Goal: Find specific page/section: Find specific page/section

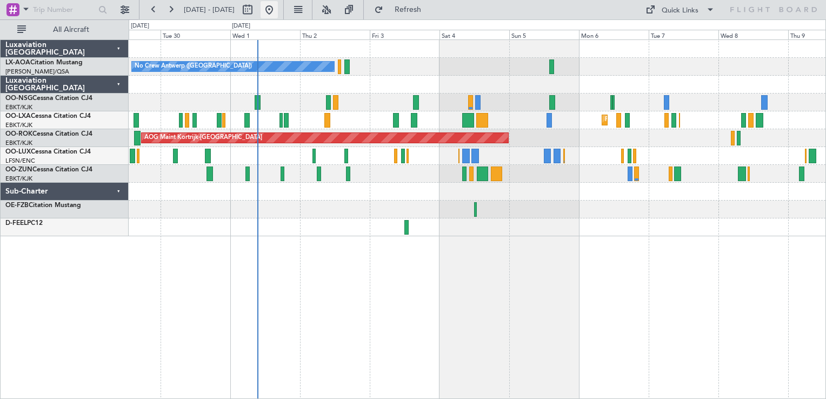
click at [278, 8] on button at bounding box center [268, 9] width 17 height 17
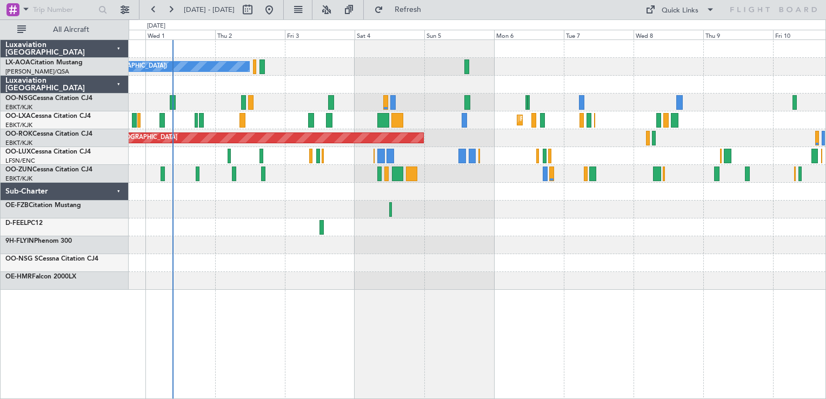
click at [499, 259] on div "No Crew Antwerp ([GEOGRAPHIC_DATA]) No Crew [GEOGRAPHIC_DATA] ([GEOGRAPHIC_DATA…" at bounding box center [477, 165] width 697 height 250
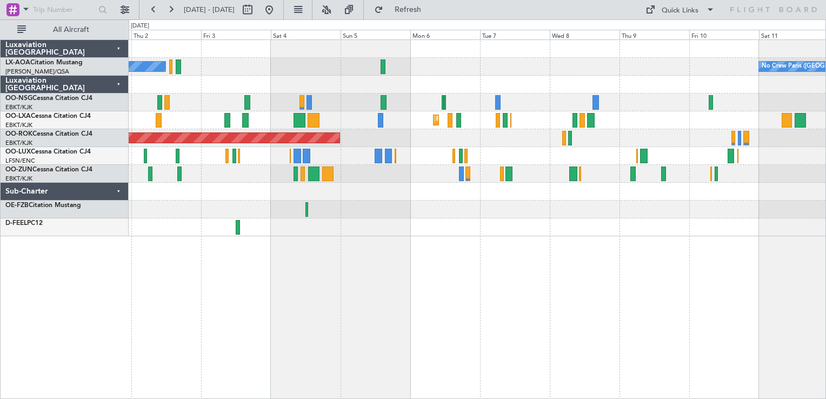
click at [434, 279] on div "No Crew Antwerp ([GEOGRAPHIC_DATA]) No Crew [GEOGRAPHIC_DATA] ([GEOGRAPHIC_DATA…" at bounding box center [477, 218] width 697 height 359
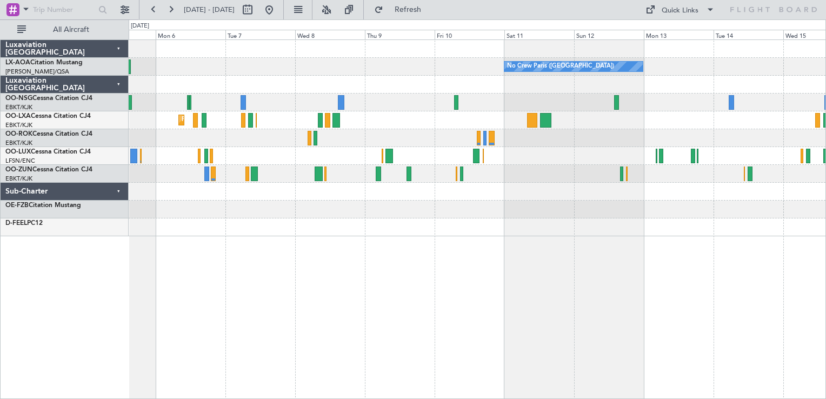
click at [503, 206] on div "No Crew Paris ([GEOGRAPHIC_DATA]) Planned Maint [GEOGRAPHIC_DATA]-[GEOGRAPHIC_D…" at bounding box center [477, 138] width 697 height 196
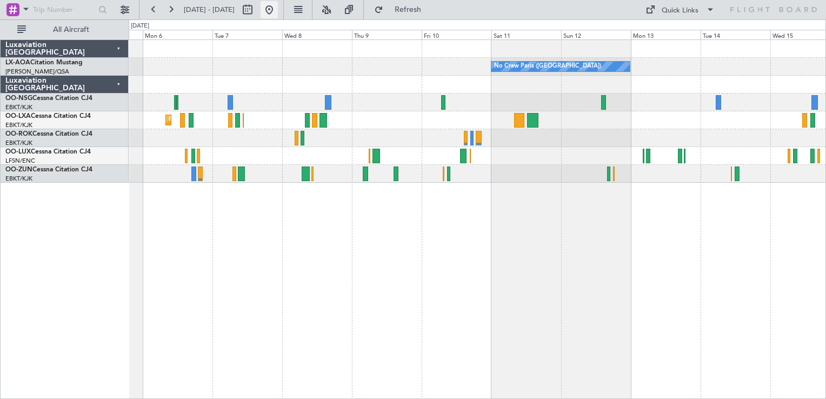
click at [278, 8] on button at bounding box center [268, 9] width 17 height 17
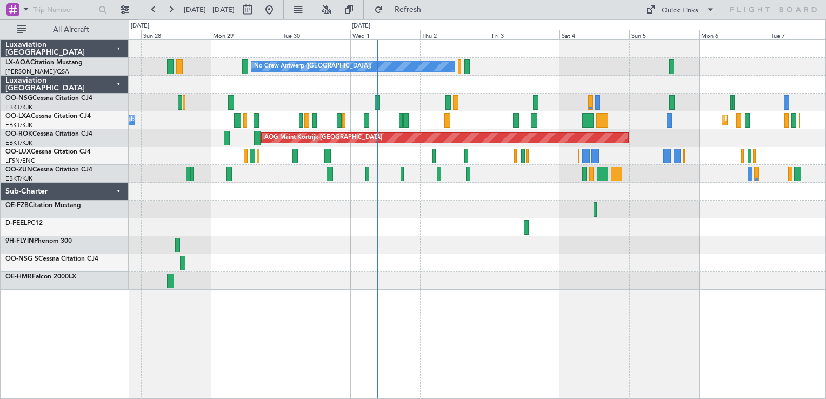
click at [468, 103] on div "Planned Maint [GEOGRAPHIC_DATA] ([GEOGRAPHIC_DATA])" at bounding box center [477, 102] width 697 height 18
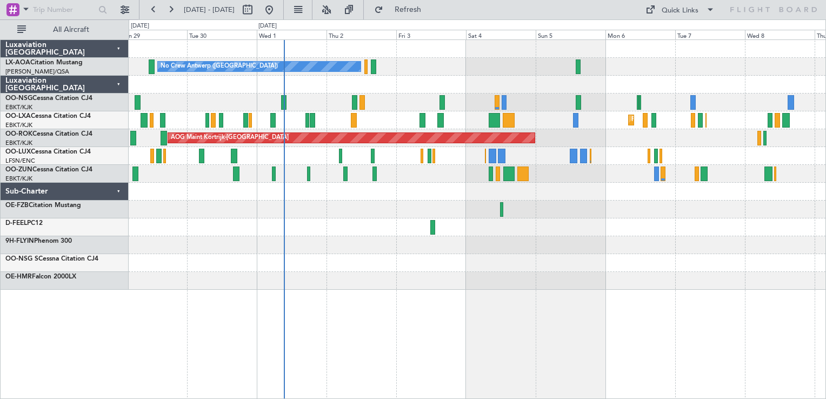
click at [431, 240] on div at bounding box center [477, 245] width 697 height 18
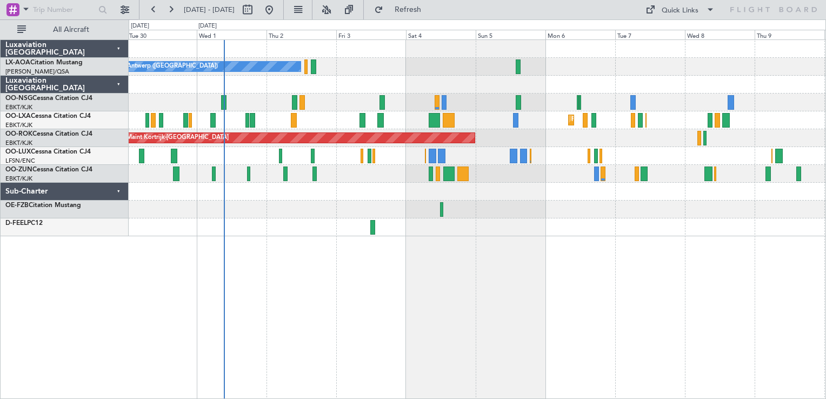
click at [576, 242] on div "No Crew Antwerp ([GEOGRAPHIC_DATA]) No Crew [GEOGRAPHIC_DATA] ([GEOGRAPHIC_DATA…" at bounding box center [477, 218] width 697 height 359
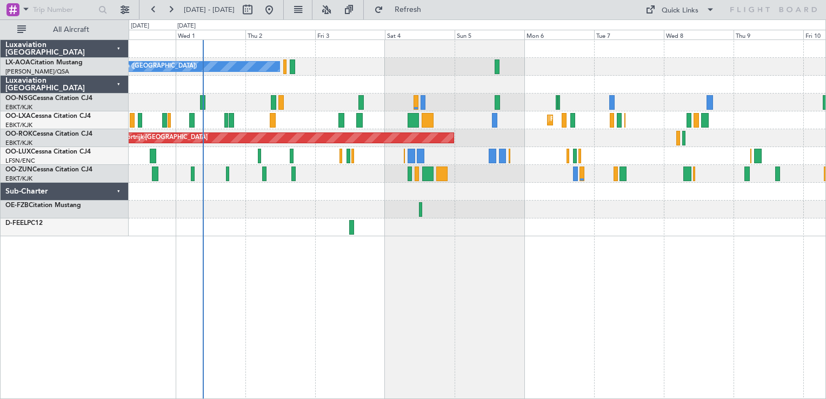
click at [491, 235] on div "No Crew Antwerp ([GEOGRAPHIC_DATA]) No Crew [GEOGRAPHIC_DATA] ([GEOGRAPHIC_DATA…" at bounding box center [477, 138] width 697 height 196
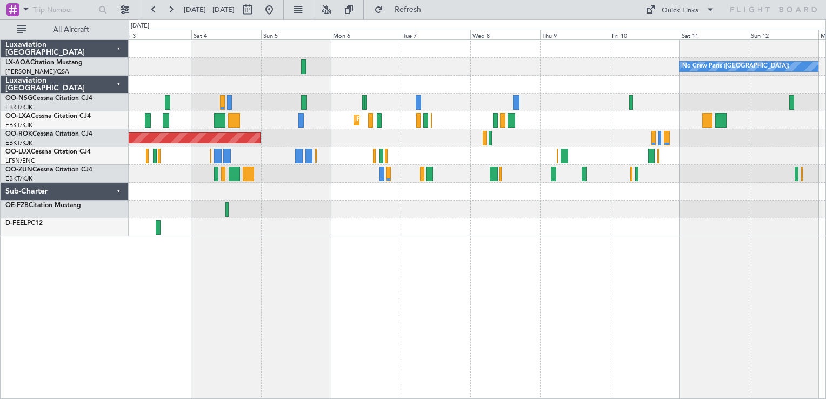
click at [581, 187] on div "No Crew Paris ([GEOGRAPHIC_DATA]) No Crew [GEOGRAPHIC_DATA] ([GEOGRAPHIC_DATA])…" at bounding box center [477, 138] width 697 height 196
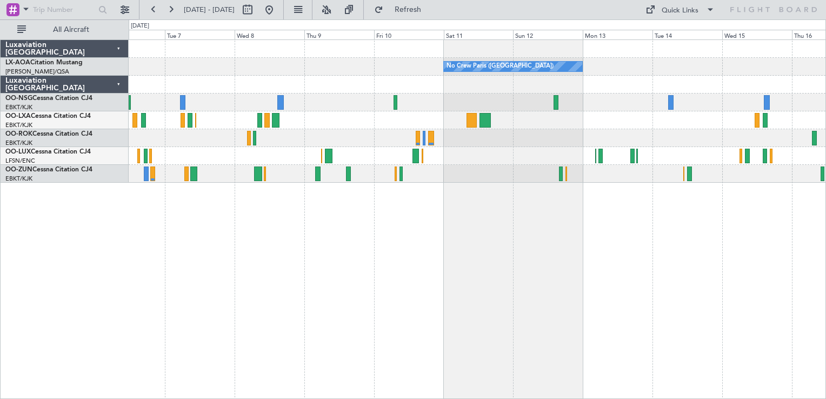
click at [361, 211] on div "No Crew Paris ([GEOGRAPHIC_DATA]) Planned Maint [GEOGRAPHIC_DATA]-[GEOGRAPHIC_D…" at bounding box center [477, 218] width 697 height 359
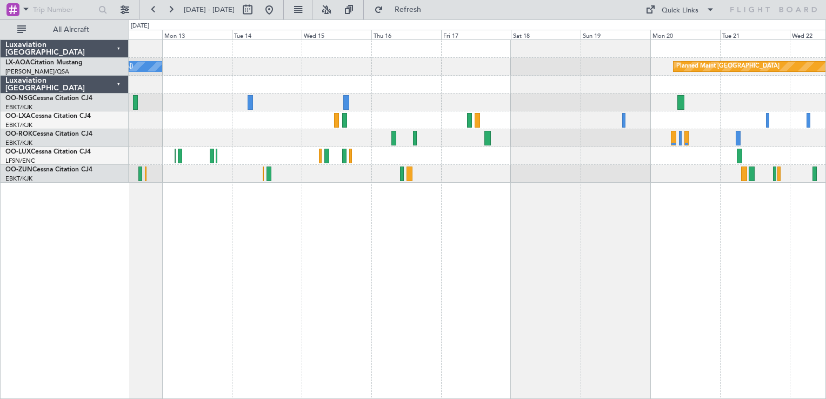
click at [378, 220] on div "No Crew Paris ([GEOGRAPHIC_DATA]) Planned Maint [GEOGRAPHIC_DATA]" at bounding box center [477, 218] width 697 height 359
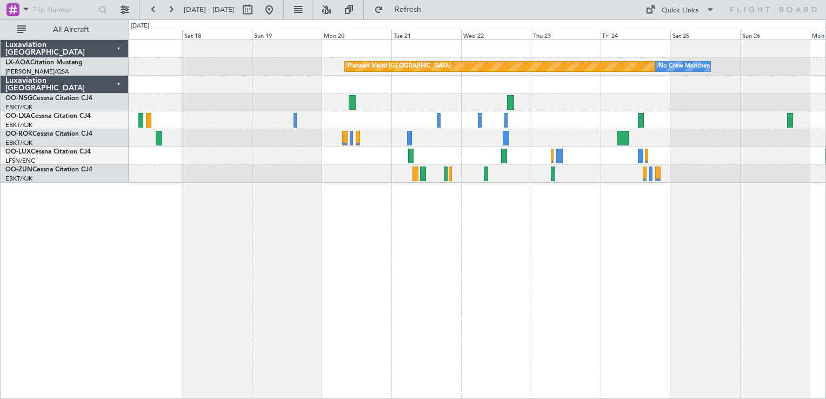
click at [446, 242] on div "Planned Maint [GEOGRAPHIC_DATA] No Crew [GEOGRAPHIC_DATA]" at bounding box center [477, 218] width 697 height 359
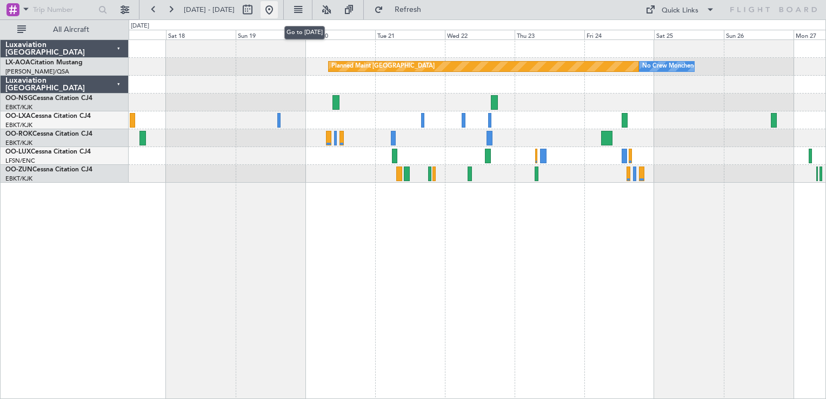
click at [278, 9] on button at bounding box center [268, 9] width 17 height 17
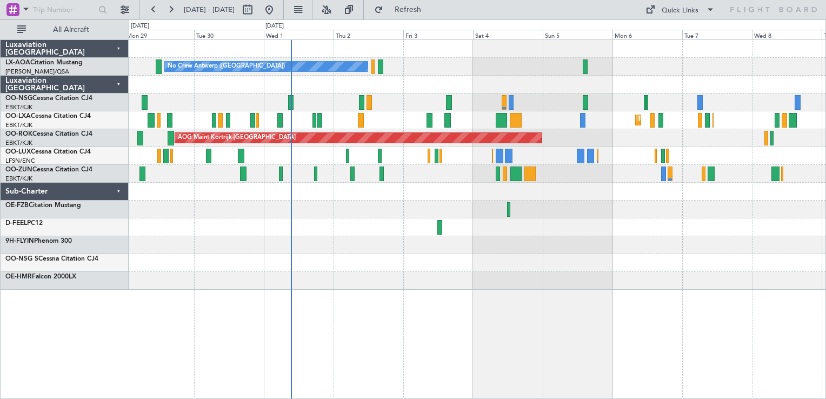
click at [350, 270] on div "No Crew Antwerp ([GEOGRAPHIC_DATA]) No Crew [GEOGRAPHIC_DATA] ([GEOGRAPHIC_DATA…" at bounding box center [477, 165] width 697 height 250
click at [389, 286] on div "No Crew Antwerp ([GEOGRAPHIC_DATA]) No Crew [GEOGRAPHIC_DATA] ([GEOGRAPHIC_DATA…" at bounding box center [477, 165] width 697 height 250
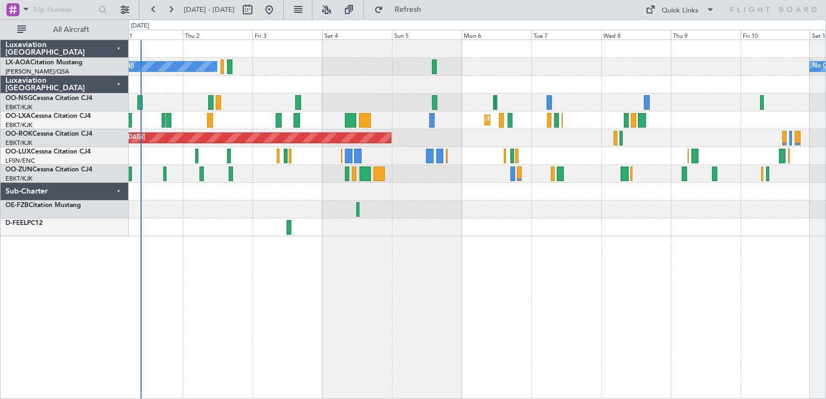
click at [405, 325] on div "No Crew Antwerp ([GEOGRAPHIC_DATA]) No Crew [GEOGRAPHIC_DATA] ([GEOGRAPHIC_DATA…" at bounding box center [477, 218] width 697 height 359
click at [445, 284] on div "No Crew Antwerp ([GEOGRAPHIC_DATA]) No Crew [GEOGRAPHIC_DATA] ([GEOGRAPHIC_DATA…" at bounding box center [477, 218] width 697 height 359
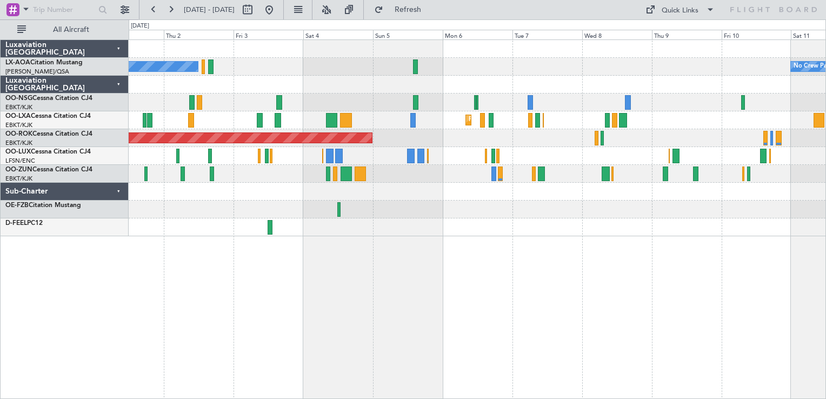
click at [538, 250] on div "No Crew Antwerp ([GEOGRAPHIC_DATA]) No Crew [GEOGRAPHIC_DATA] ([GEOGRAPHIC_DATA…" at bounding box center [477, 218] width 697 height 359
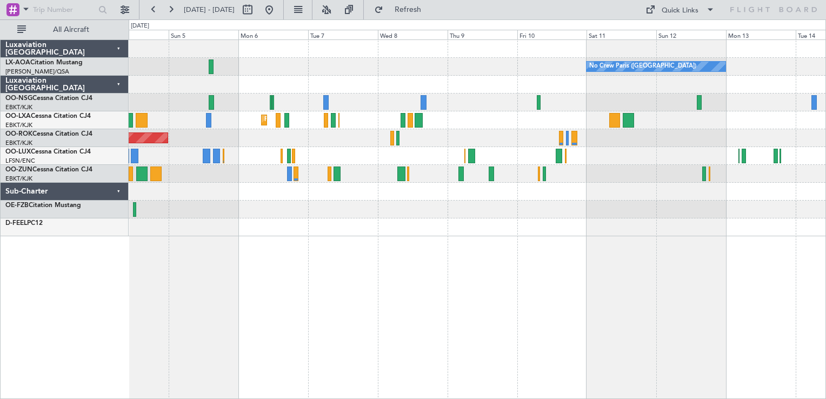
click at [380, 295] on div "No Crew Paris ([GEOGRAPHIC_DATA]) No Crew [GEOGRAPHIC_DATA] ([GEOGRAPHIC_DATA])…" at bounding box center [477, 218] width 697 height 359
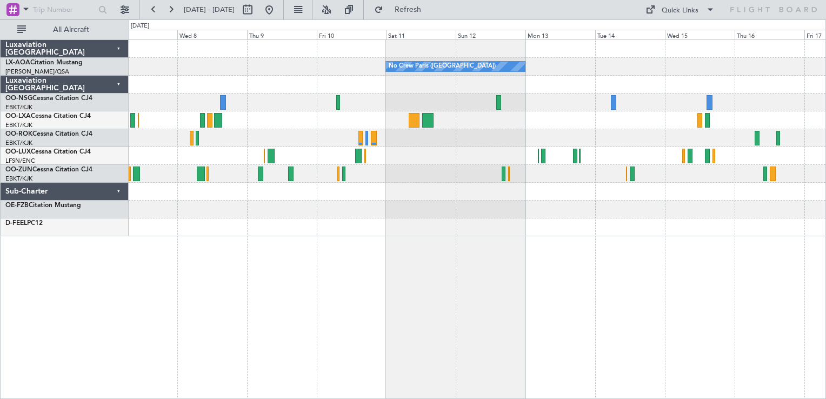
click at [471, 266] on div "No Crew Paris ([GEOGRAPHIC_DATA]) Planned Maint [GEOGRAPHIC_DATA]-[GEOGRAPHIC_D…" at bounding box center [477, 218] width 697 height 359
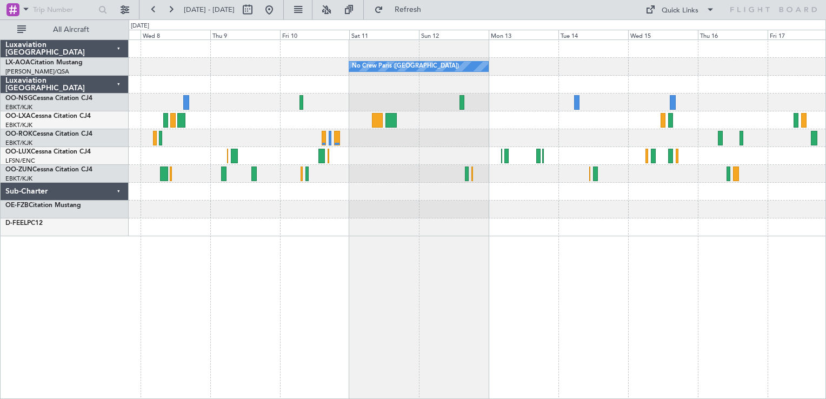
click at [585, 266] on div "No Crew Paris ([GEOGRAPHIC_DATA]) Planned Maint [GEOGRAPHIC_DATA] Planned Maint…" at bounding box center [477, 218] width 697 height 359
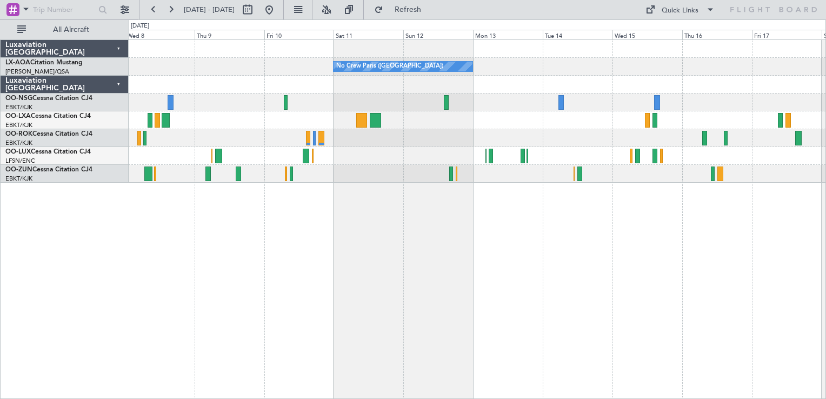
click at [456, 208] on div "No Crew Paris ([GEOGRAPHIC_DATA]) Planned Maint [GEOGRAPHIC_DATA] Planned Maint…" at bounding box center [477, 218] width 697 height 359
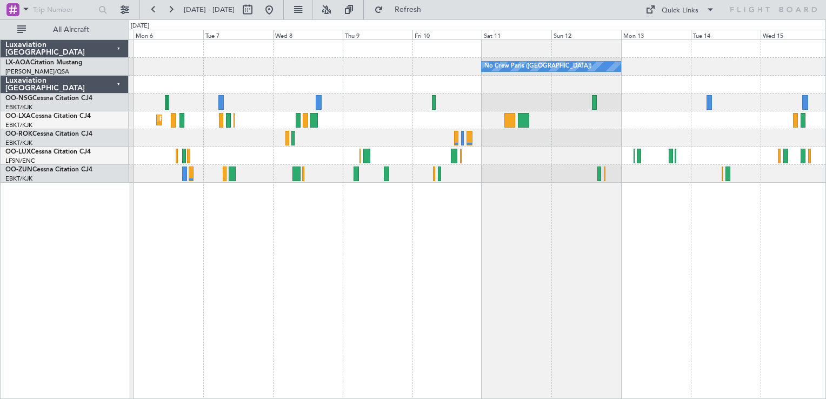
click at [372, 357] on div "No Crew Paris ([GEOGRAPHIC_DATA]) Planned Maint [GEOGRAPHIC_DATA]-[GEOGRAPHIC_D…" at bounding box center [477, 218] width 697 height 359
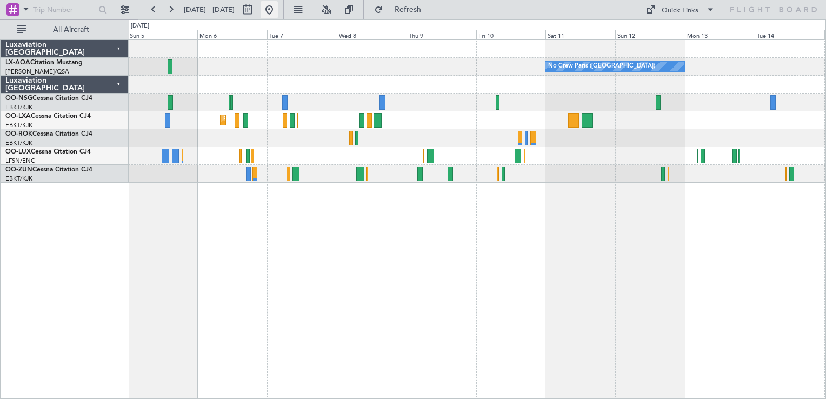
click at [278, 11] on button at bounding box center [268, 9] width 17 height 17
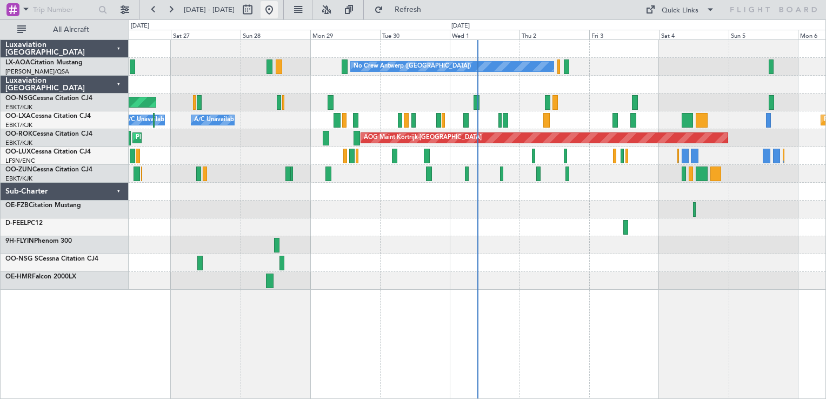
click at [278, 10] on button at bounding box center [268, 9] width 17 height 17
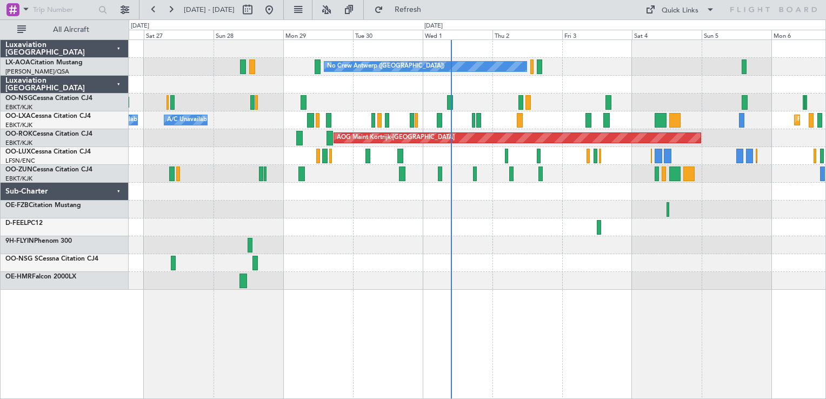
click at [629, 290] on div "No Crew Antwerp ([GEOGRAPHIC_DATA]) Planned Maint [GEOGRAPHIC_DATA] ([GEOGRAPHI…" at bounding box center [477, 218] width 697 height 359
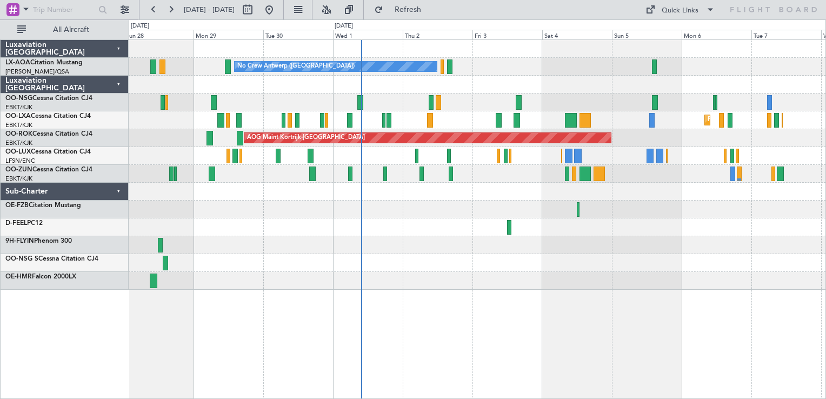
click at [505, 287] on div "No Crew Antwerp ([GEOGRAPHIC_DATA]) Planned Maint [GEOGRAPHIC_DATA] ([GEOGRAPHI…" at bounding box center [477, 218] width 697 height 359
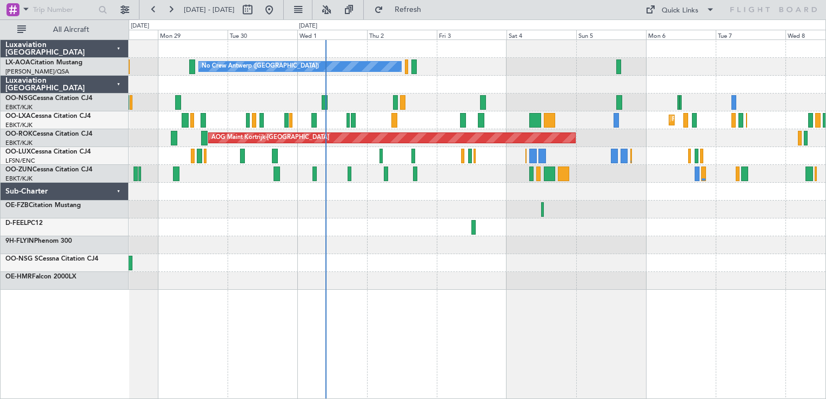
click at [463, 365] on div "No Crew Antwerp ([GEOGRAPHIC_DATA]) No Crew [GEOGRAPHIC_DATA] ([GEOGRAPHIC_DATA…" at bounding box center [477, 218] width 697 height 359
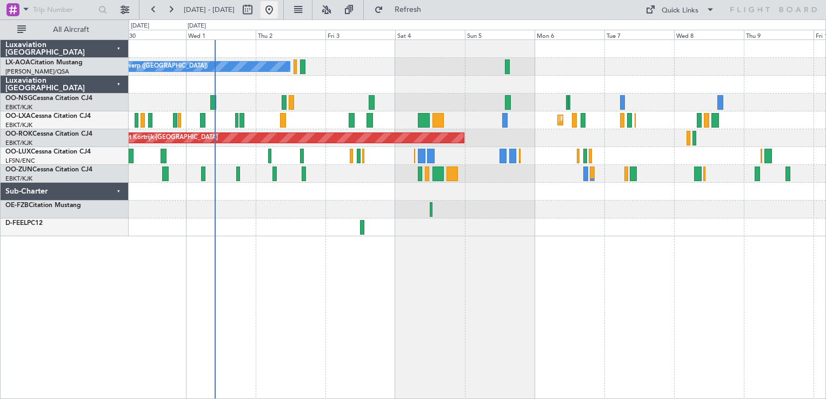
click at [278, 13] on button at bounding box center [268, 9] width 17 height 17
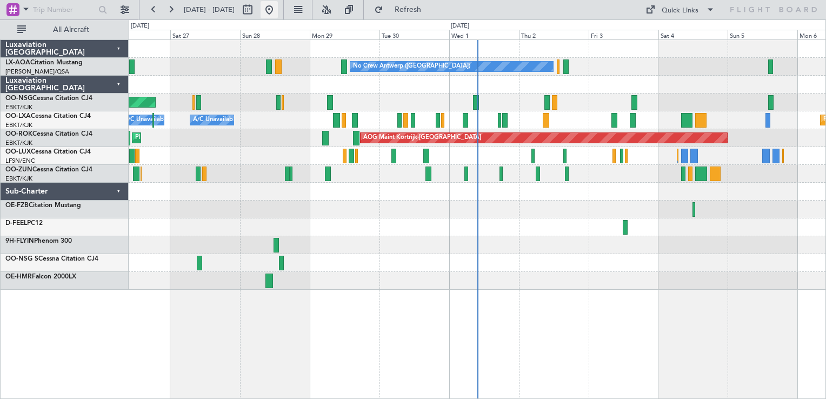
click at [278, 10] on button at bounding box center [268, 9] width 17 height 17
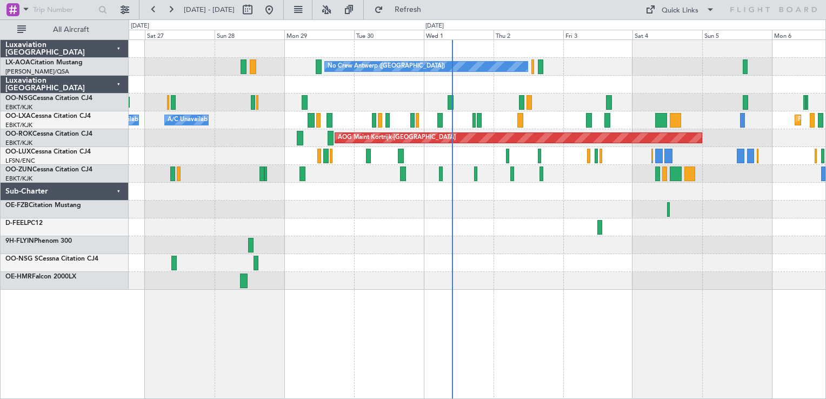
click at [354, 233] on div "No Crew Antwerp ([GEOGRAPHIC_DATA]) Planned Maint [GEOGRAPHIC_DATA] ([GEOGRAPHI…" at bounding box center [477, 165] width 697 height 250
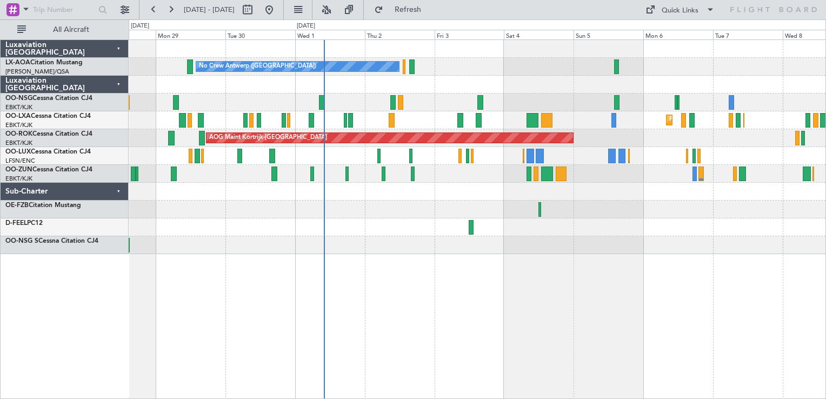
click at [614, 66] on div at bounding box center [616, 66] width 5 height 15
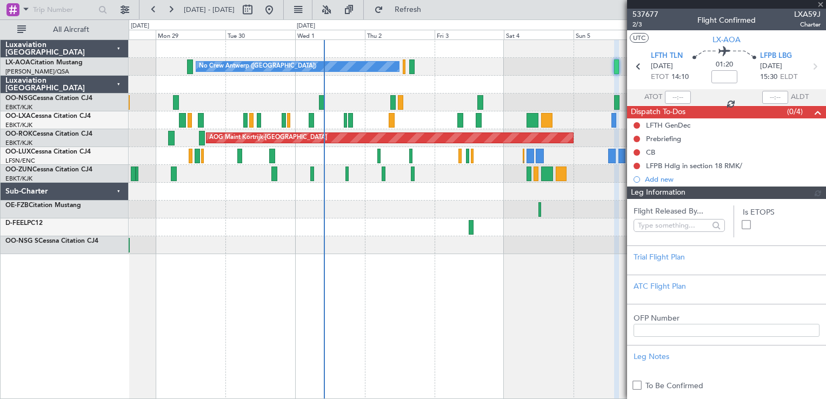
click at [646, 15] on span "537677" at bounding box center [645, 14] width 26 height 11
